Goal: Task Accomplishment & Management: Manage account settings

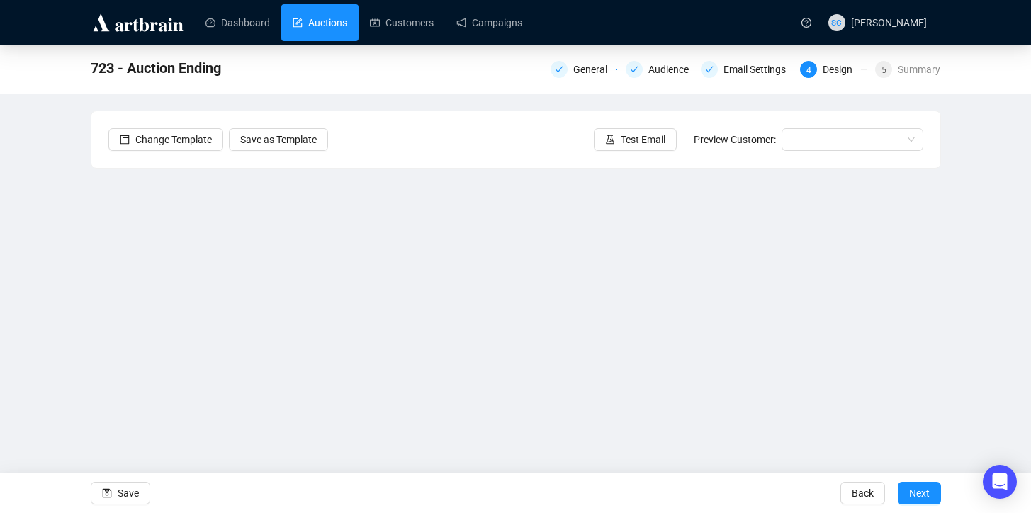
click at [306, 21] on link "Auctions" at bounding box center [320, 22] width 55 height 37
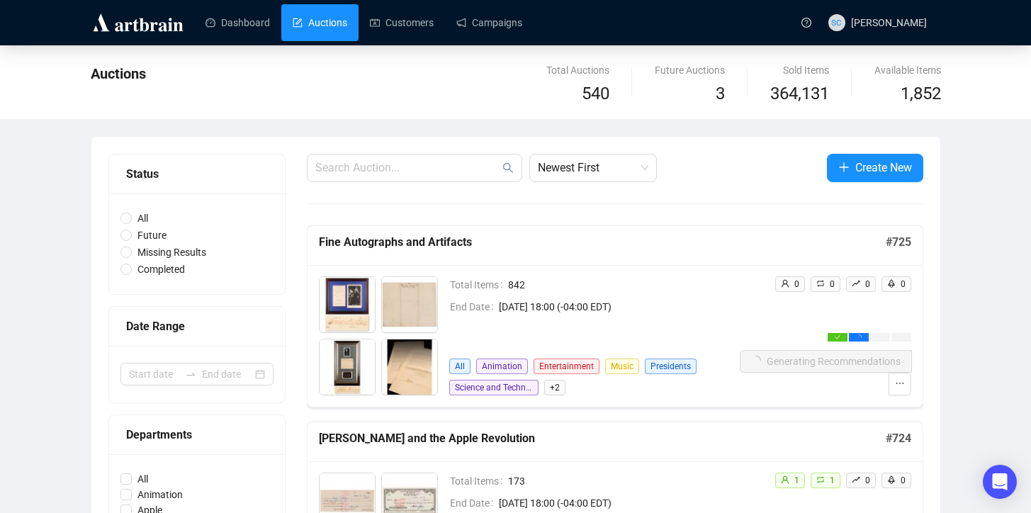
scroll to position [48, 0]
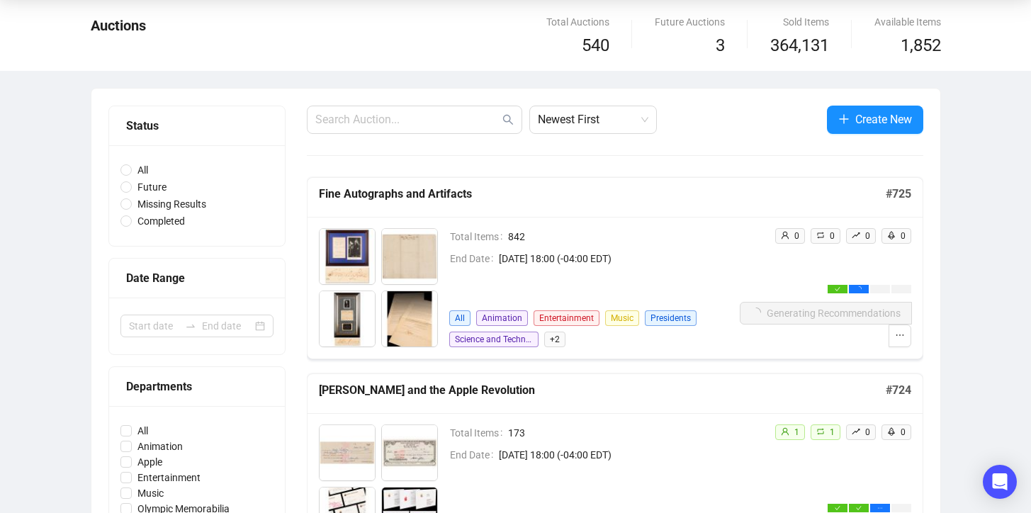
click at [682, 247] on td "Total Items 842" at bounding box center [594, 239] width 291 height 22
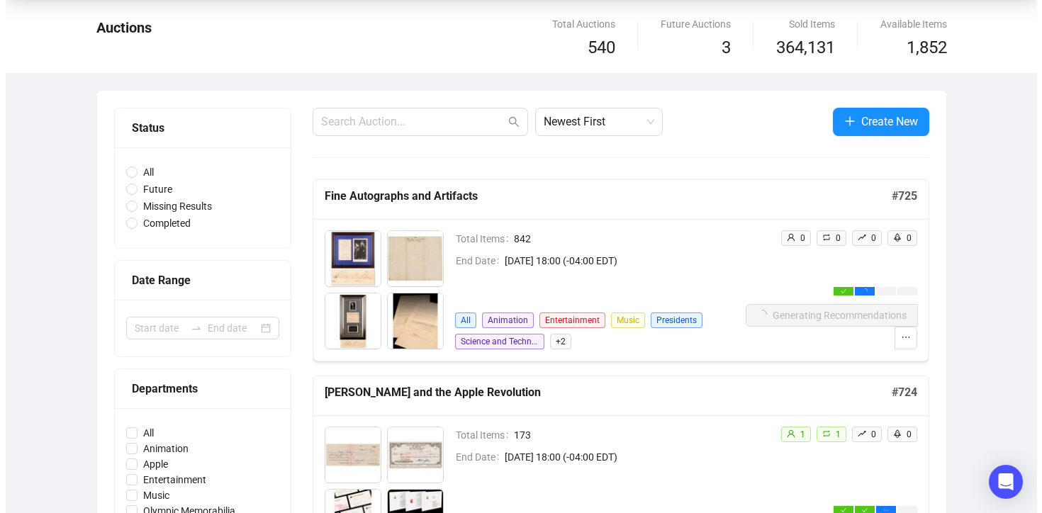
scroll to position [64, 0]
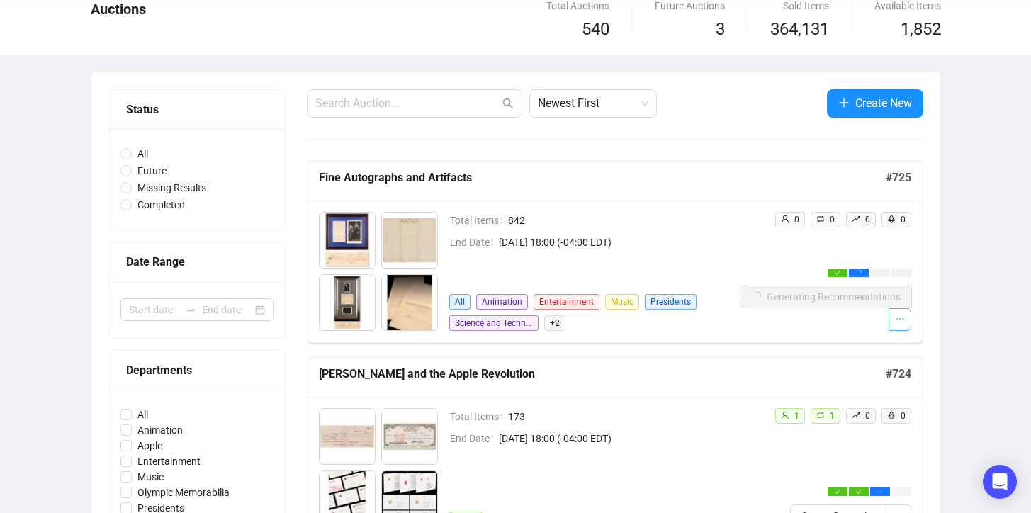
click at [906, 325] on button "button" at bounding box center [900, 319] width 23 height 23
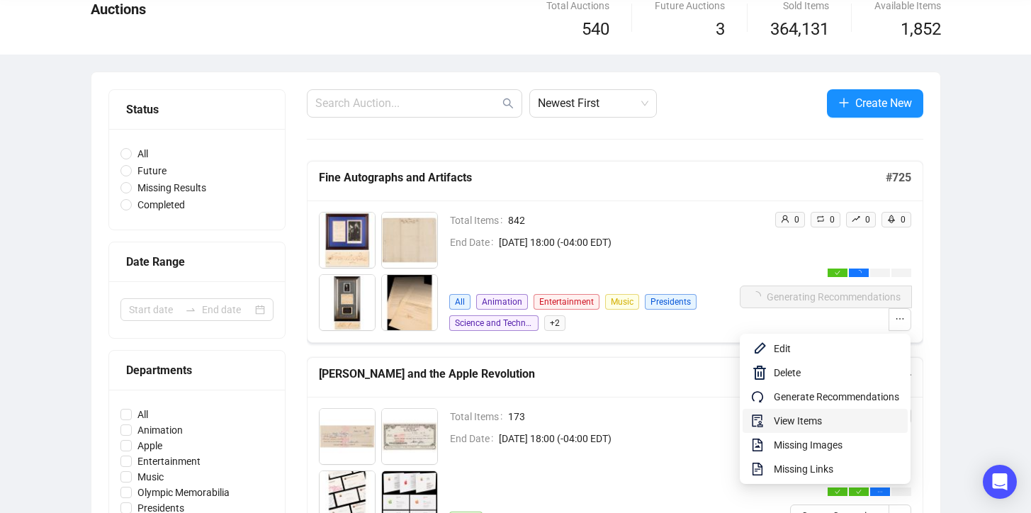
click at [845, 423] on span "View Items" at bounding box center [836, 421] width 125 height 16
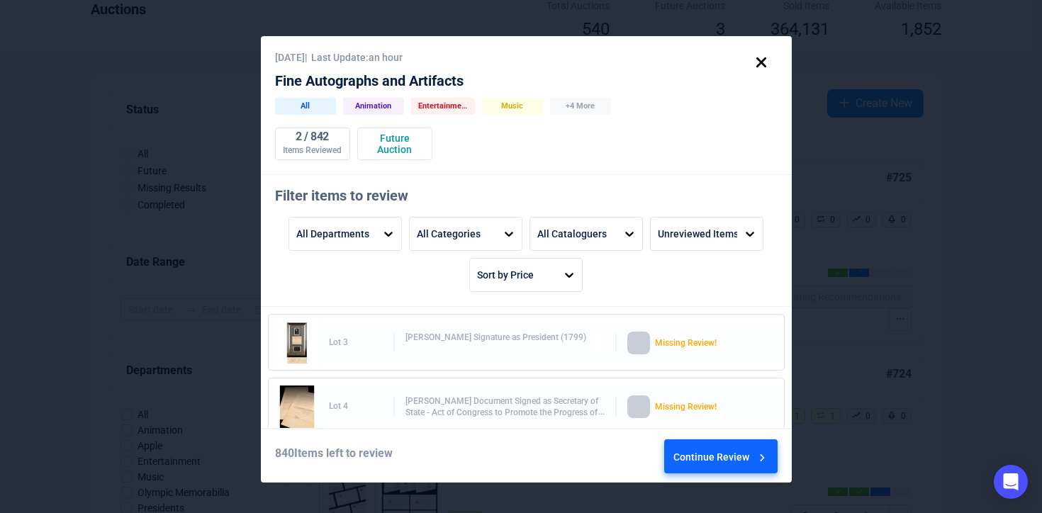
click at [694, 456] on div "Continue Review" at bounding box center [721, 459] width 96 height 38
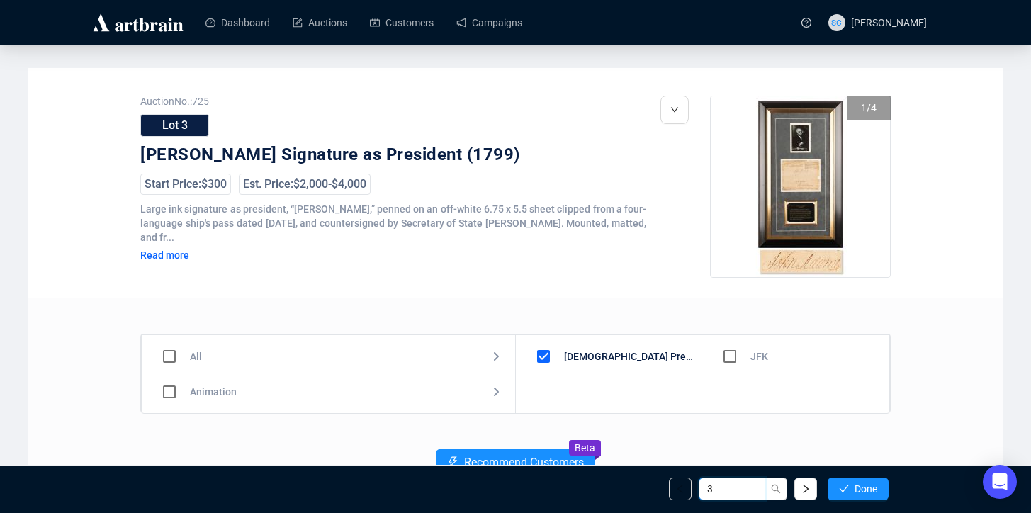
drag, startPoint x: 730, startPoint y: 494, endPoint x: 656, endPoint y: 468, distance: 78.2
click at [672, 476] on div "3 Done" at bounding box center [515, 489] width 767 height 48
type input "819"
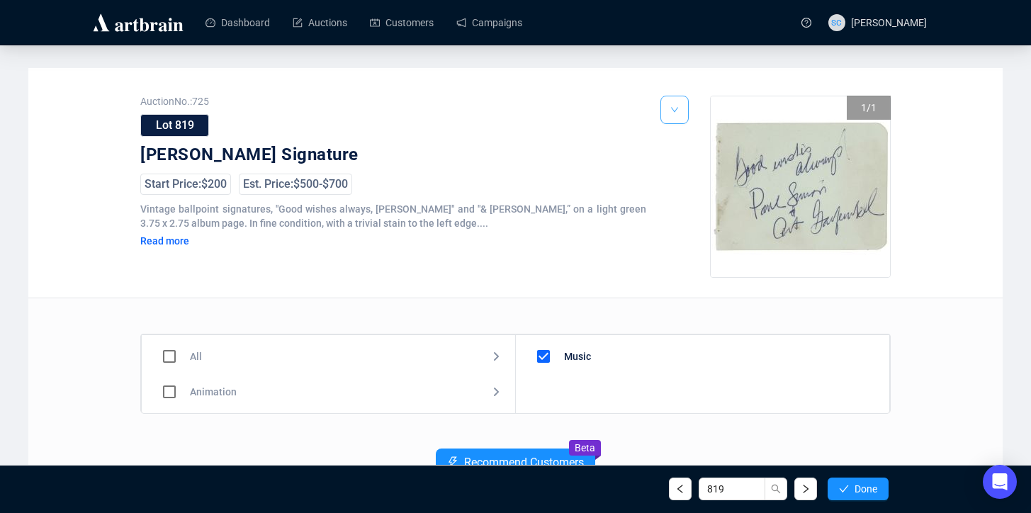
click at [684, 106] on button "button" at bounding box center [675, 110] width 28 height 28
click at [684, 146] on li "Delete" at bounding box center [693, 141] width 61 height 23
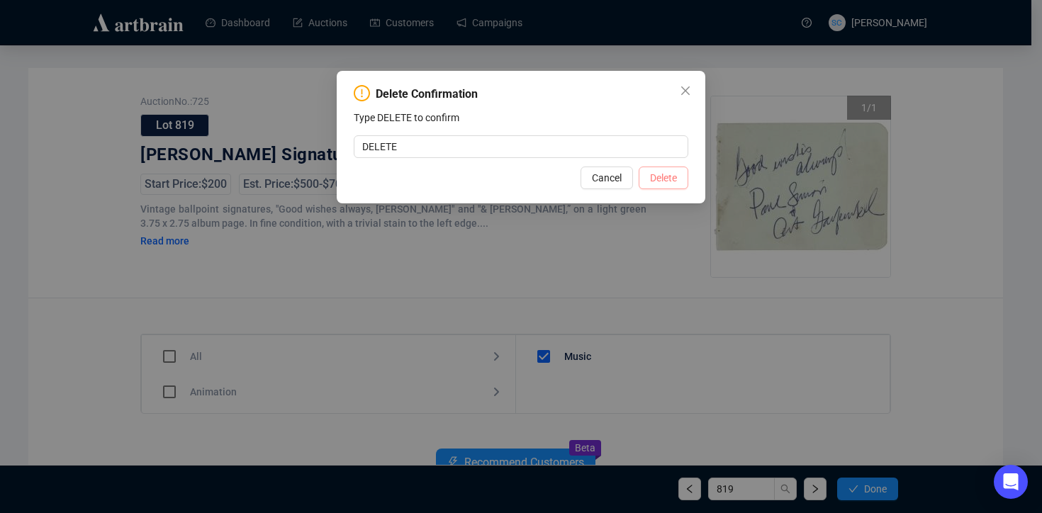
type input "DELETE"
click at [667, 179] on span "Delete" at bounding box center [663, 178] width 27 height 16
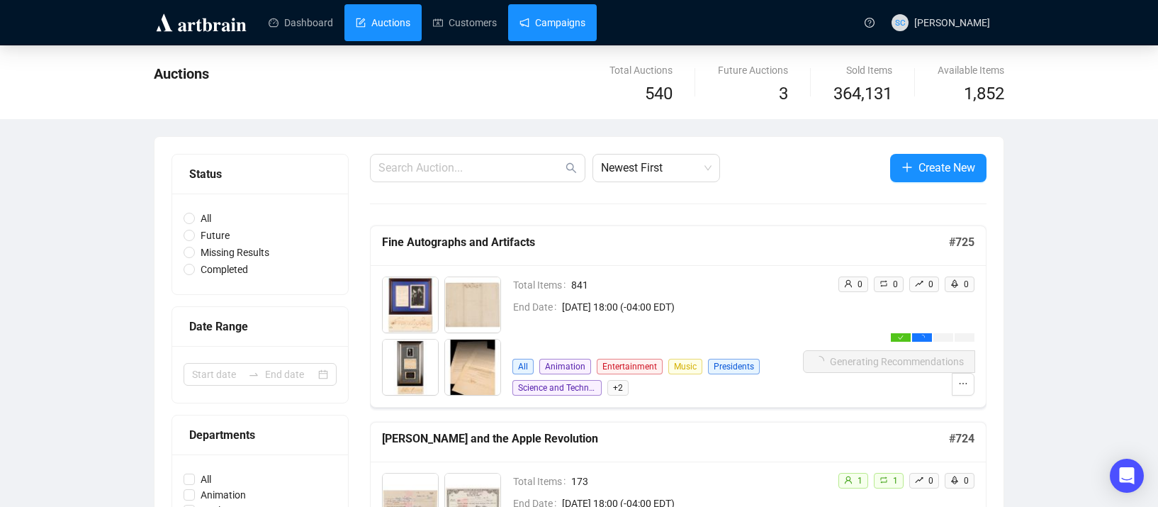
click at [581, 37] on link "Campaigns" at bounding box center [552, 22] width 66 height 37
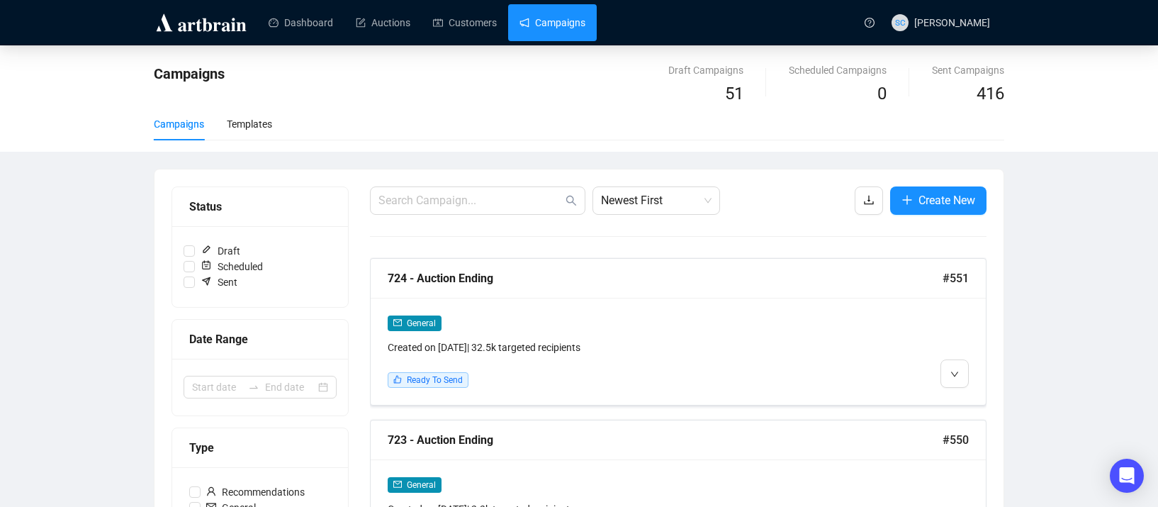
click at [546, 11] on link "Campaigns" at bounding box center [552, 22] width 66 height 37
click at [538, 33] on link "Campaigns" at bounding box center [552, 22] width 66 height 37
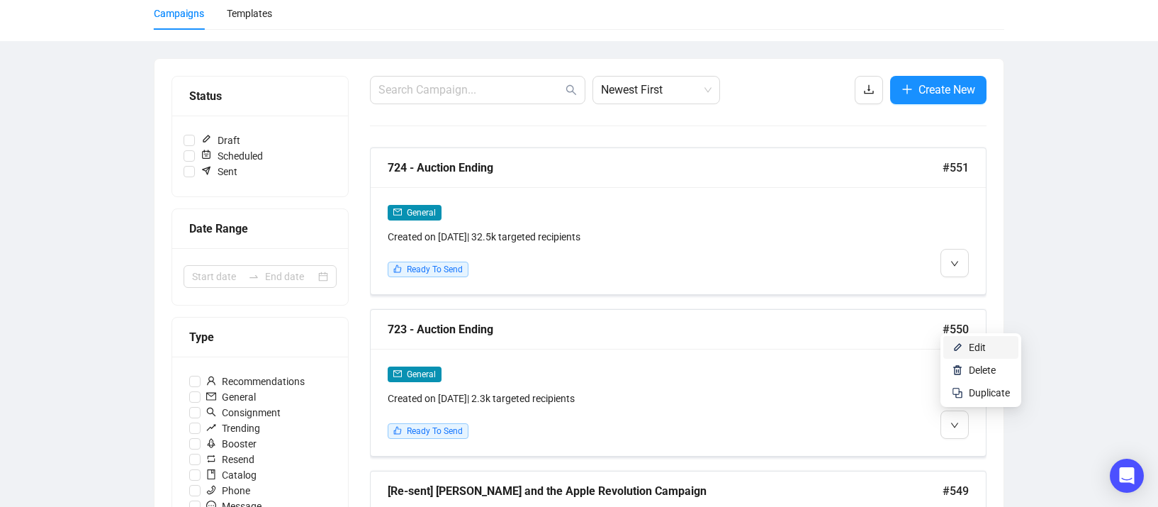
click at [964, 347] on li "Edit" at bounding box center [980, 347] width 75 height 23
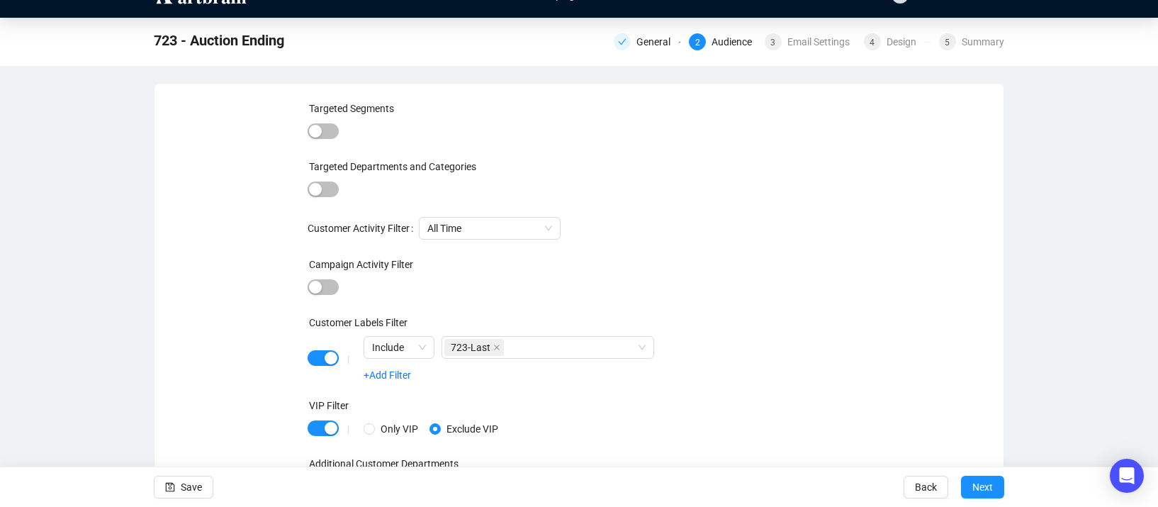
scroll to position [52, 0]
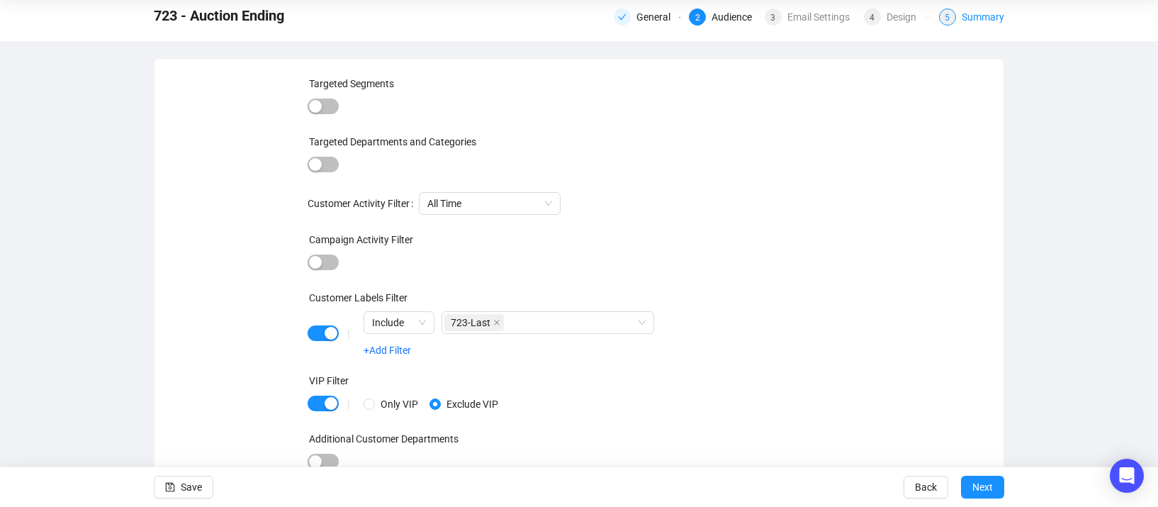
click at [988, 13] on div "Summary" at bounding box center [983, 17] width 43 height 17
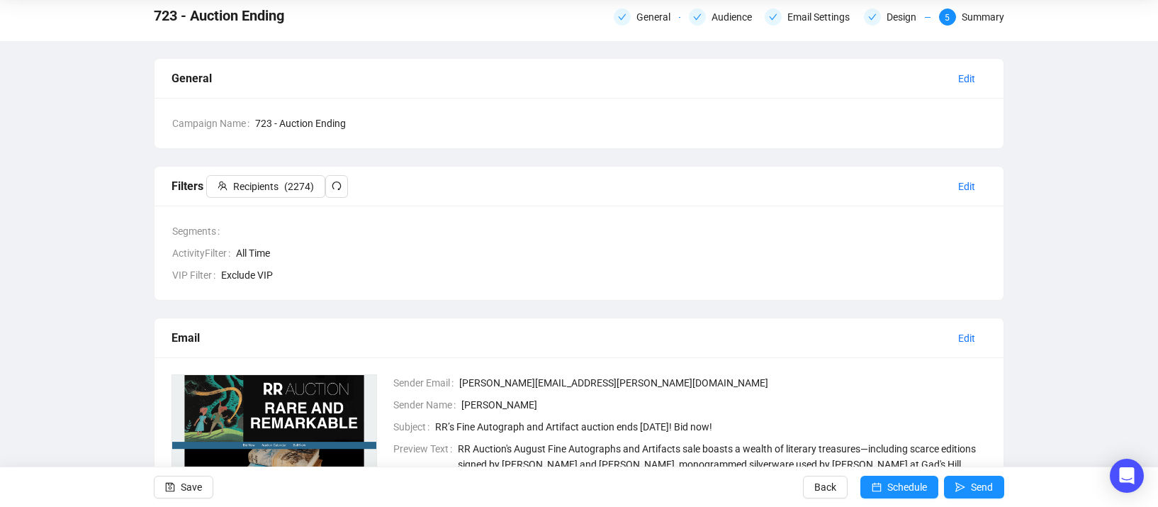
click at [342, 182] on icon "redo" at bounding box center [337, 186] width 10 height 10
click at [340, 181] on icon "redo" at bounding box center [337, 186] width 10 height 10
click at [338, 182] on icon "redo" at bounding box center [336, 185] width 9 height 9
click at [204, 488] on button "Save" at bounding box center [184, 487] width 60 height 23
click at [156, 486] on button "Save" at bounding box center [184, 487] width 60 height 23
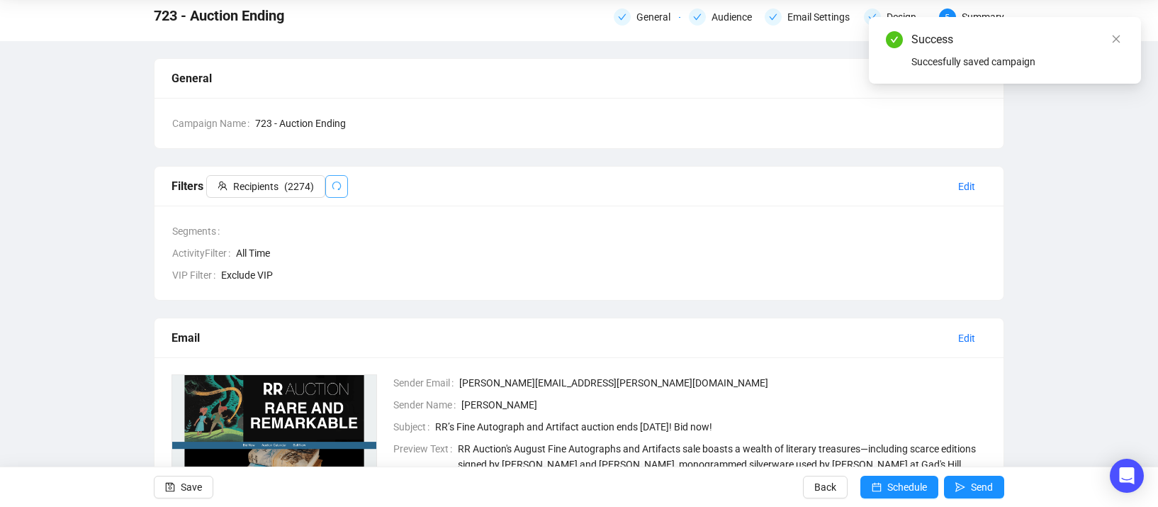
click at [342, 186] on icon "redo" at bounding box center [337, 186] width 10 height 10
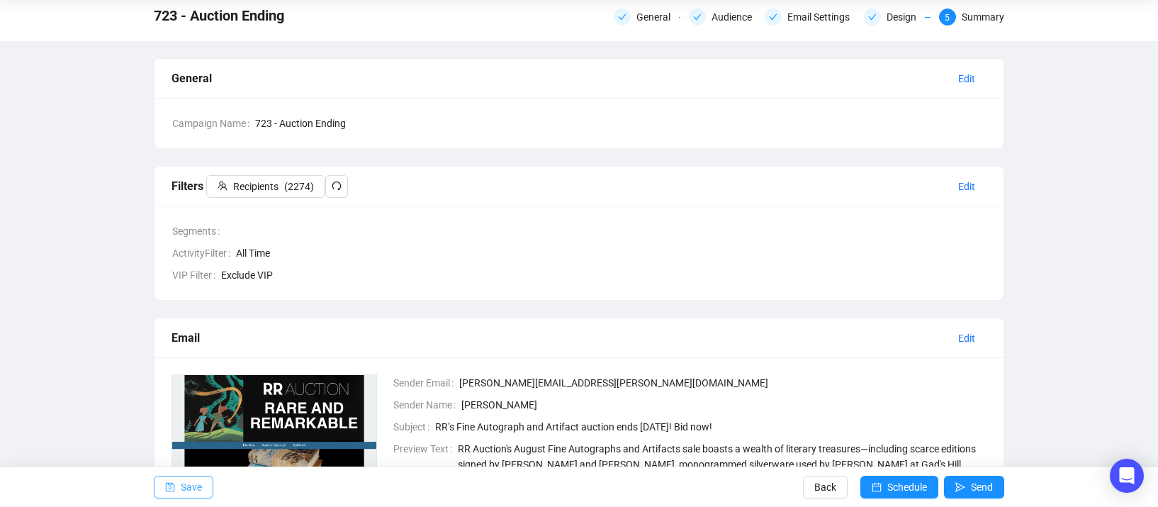
click at [203, 495] on button "Save" at bounding box center [184, 487] width 60 height 23
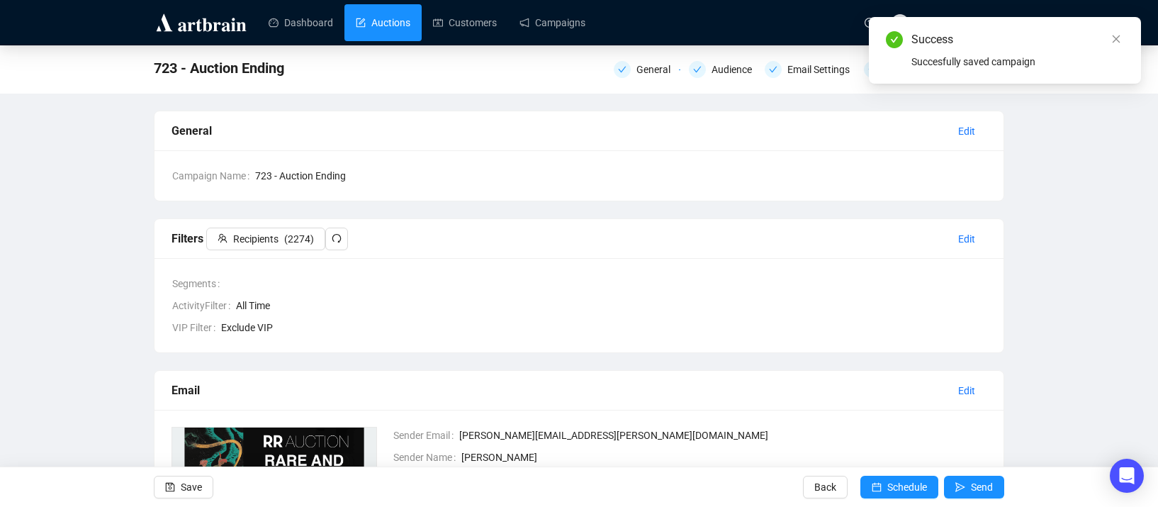
click at [371, 11] on link "Auctions" at bounding box center [383, 22] width 55 height 37
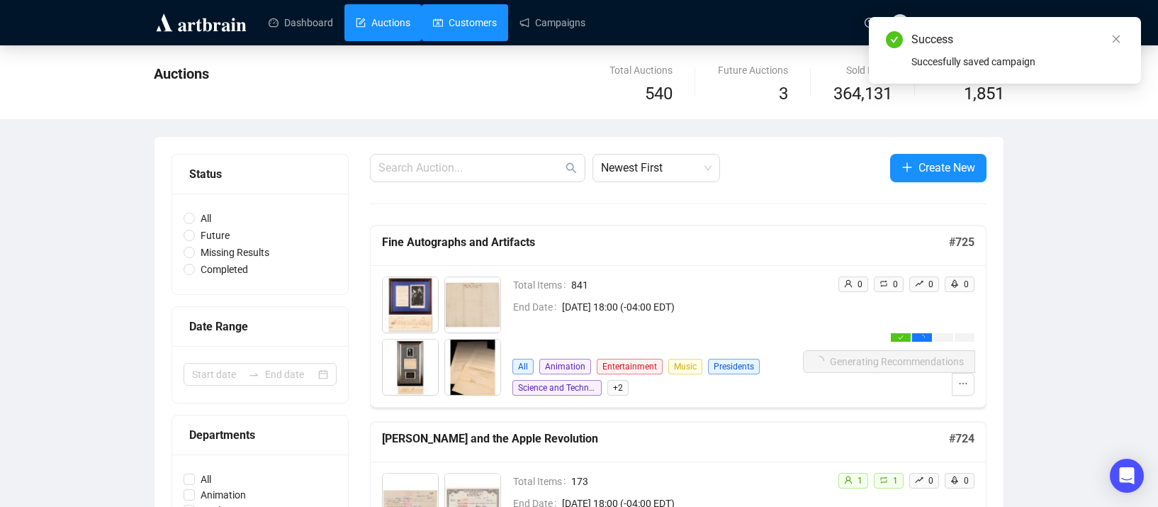
click at [478, 18] on link "Customers" at bounding box center [465, 22] width 64 height 37
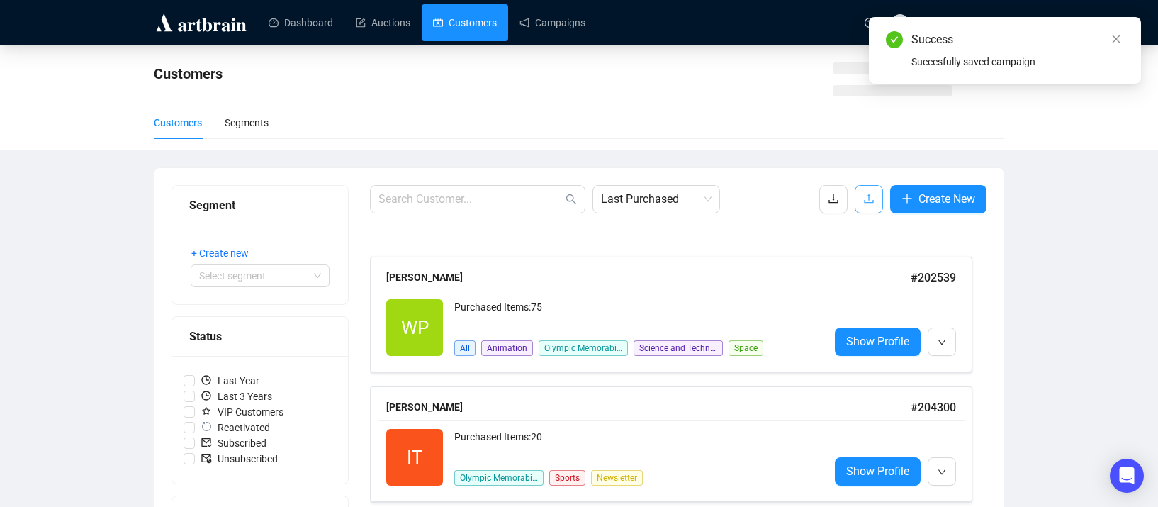
click at [863, 204] on icon "upload" at bounding box center [868, 198] width 11 height 11
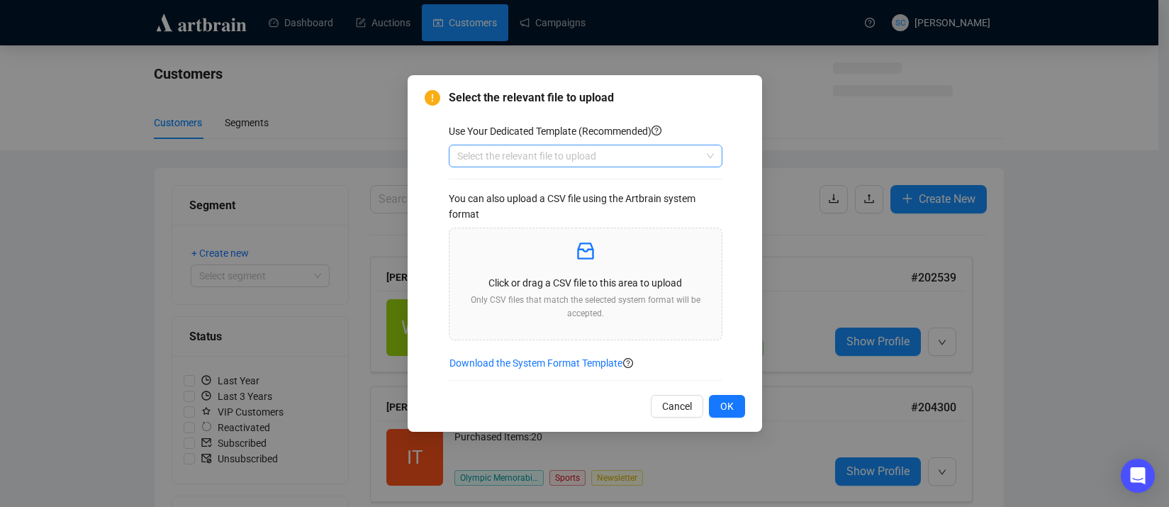
click at [680, 163] on input "search" at bounding box center [579, 155] width 244 height 21
click at [665, 185] on div "Customers" at bounding box center [585, 184] width 251 height 16
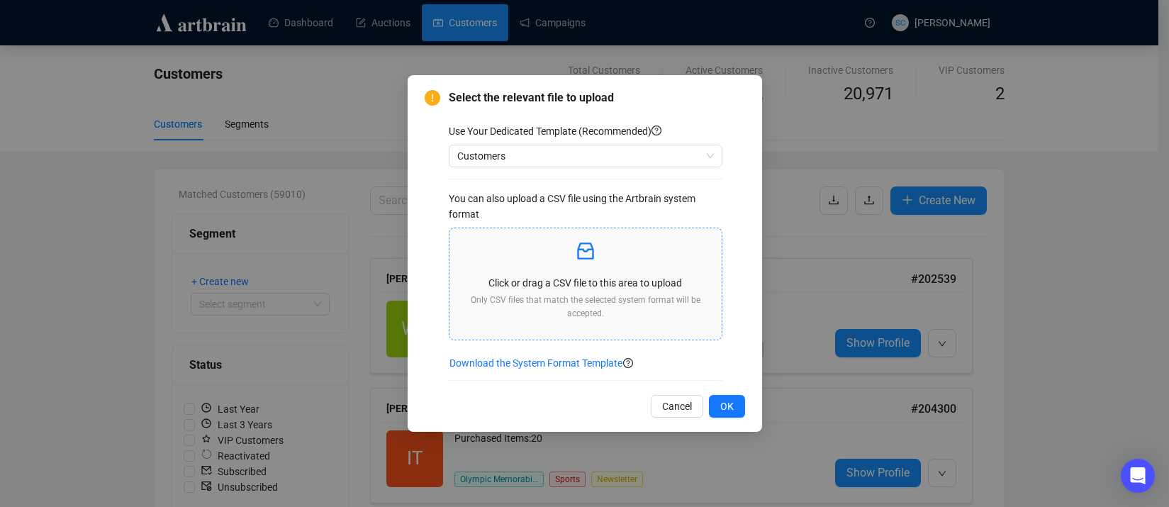
click at [614, 258] on p at bounding box center [585, 252] width 249 height 24
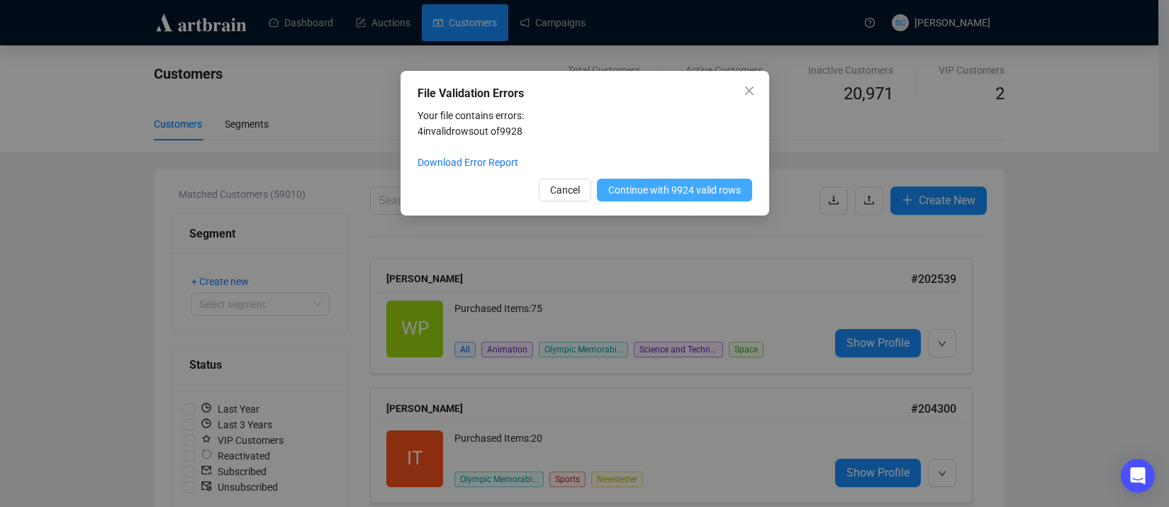
click at [666, 192] on span "Continue with 9924 valid rows" at bounding box center [674, 190] width 133 height 16
